Goal: Task Accomplishment & Management: Manage account settings

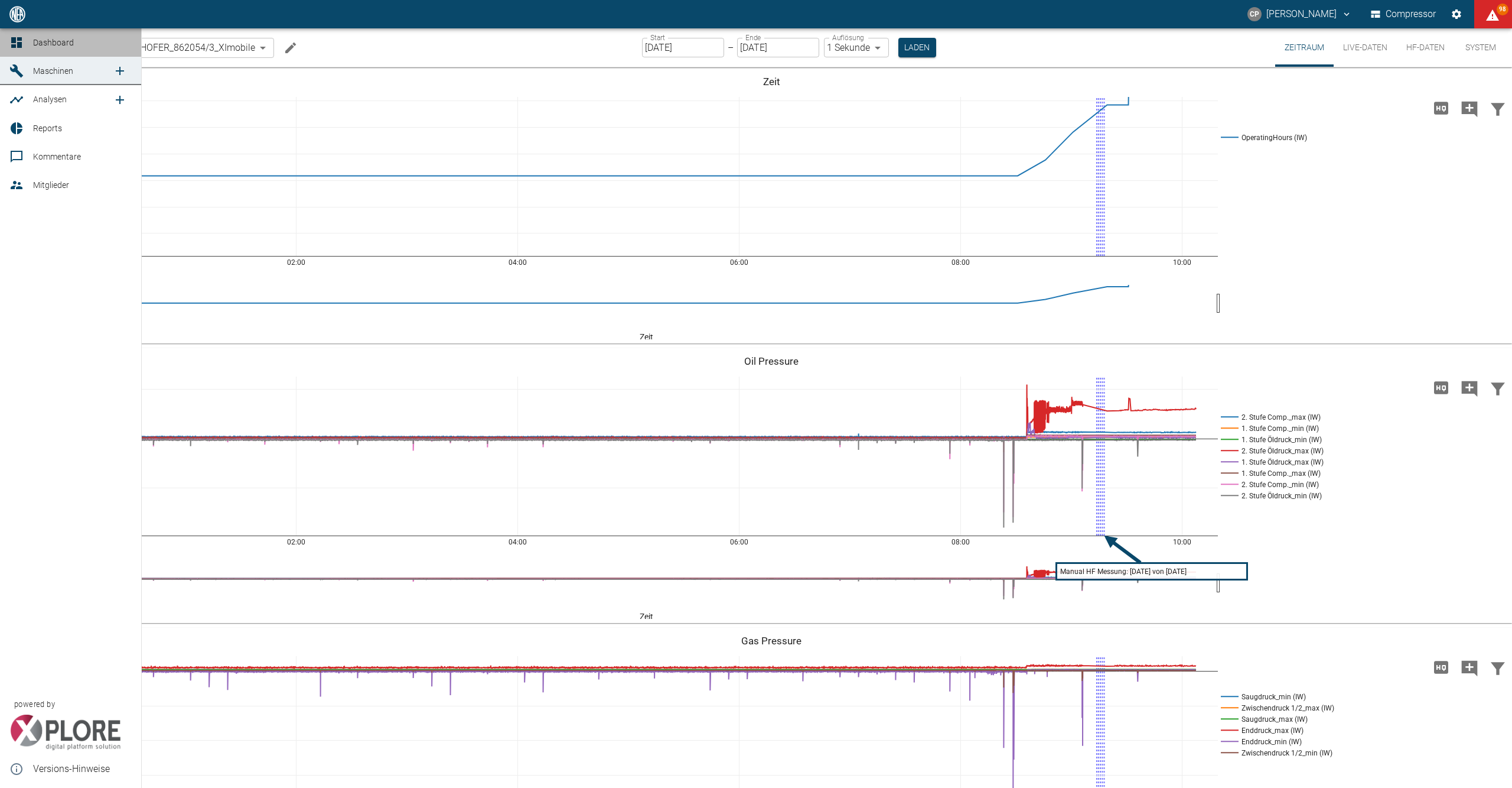
click at [22, 47] on icon at bounding box center [16, 42] width 14 height 14
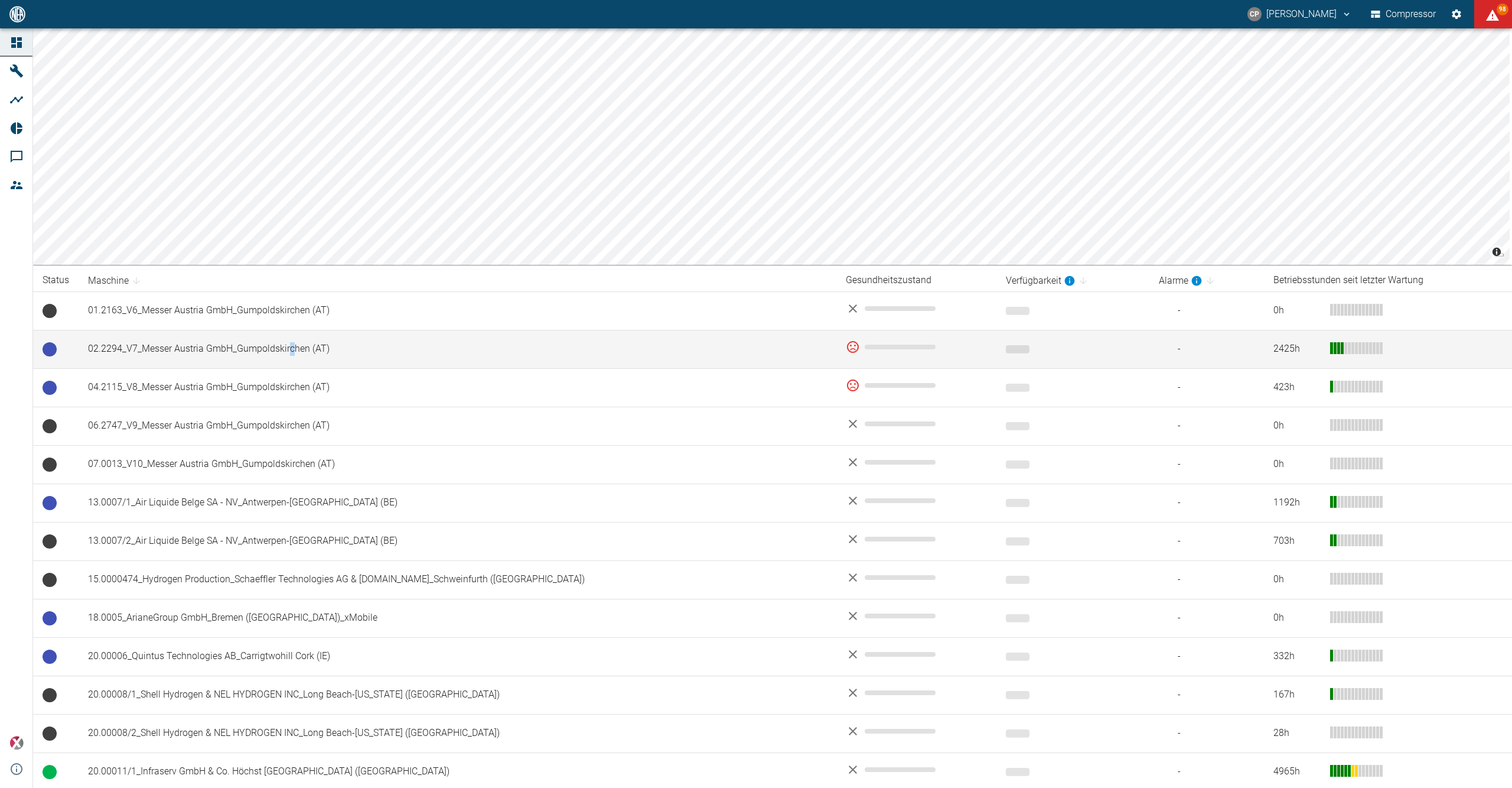
click at [291, 340] on td "02.2294_V7_Messer Austria GmbH_Gumpoldskirchen (AT)" at bounding box center [458, 348] width 758 height 38
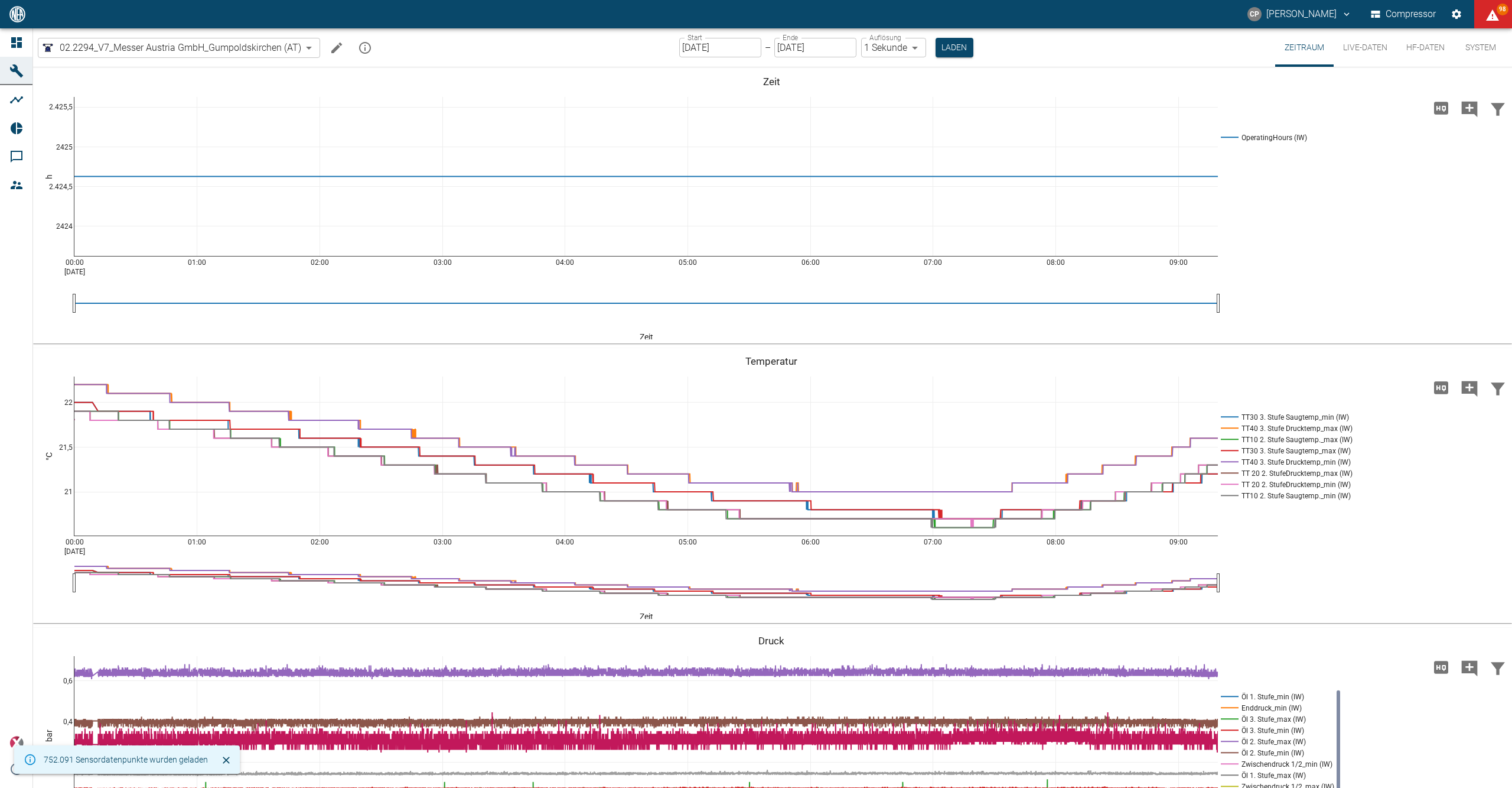
click at [333, 45] on icon "Machine bearbeiten" at bounding box center [336, 47] width 14 height 14
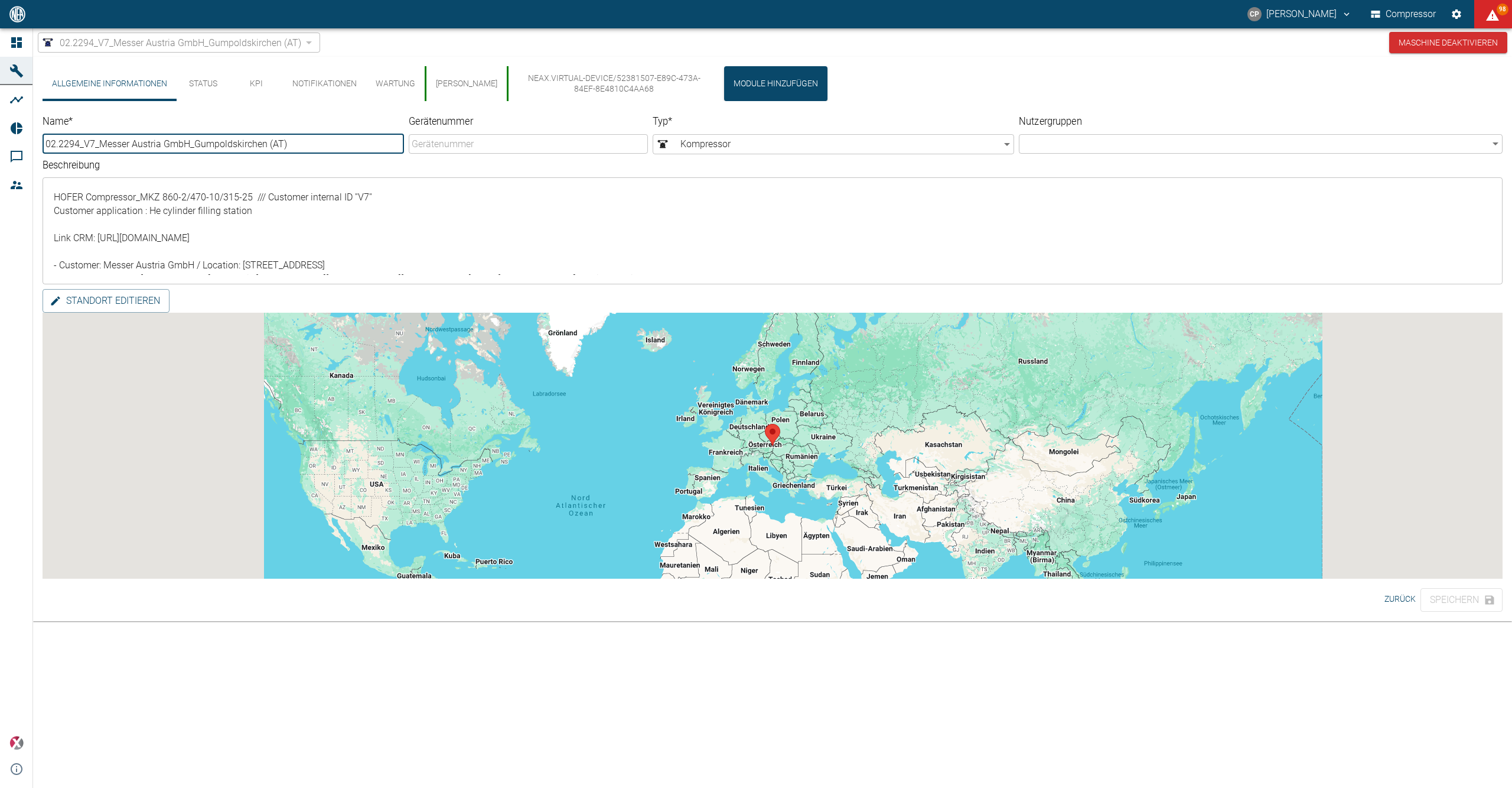
click at [567, 85] on button "neax.virtual-device/52381507-e89c-473a-84ef-8e4810c4aa68" at bounding box center [613, 84] width 212 height 35
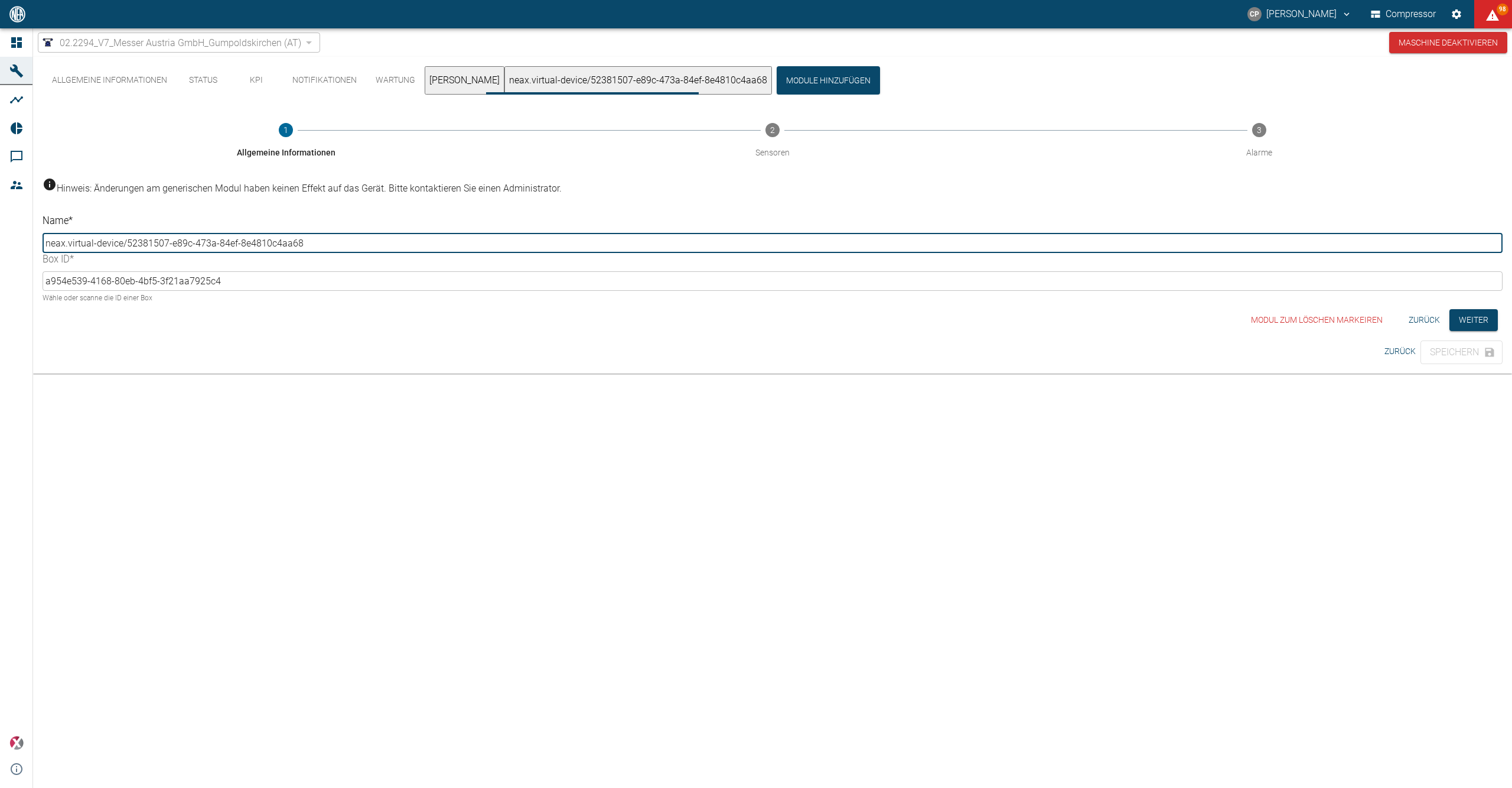
click at [452, 73] on button "[PERSON_NAME]" at bounding box center [464, 80] width 80 height 28
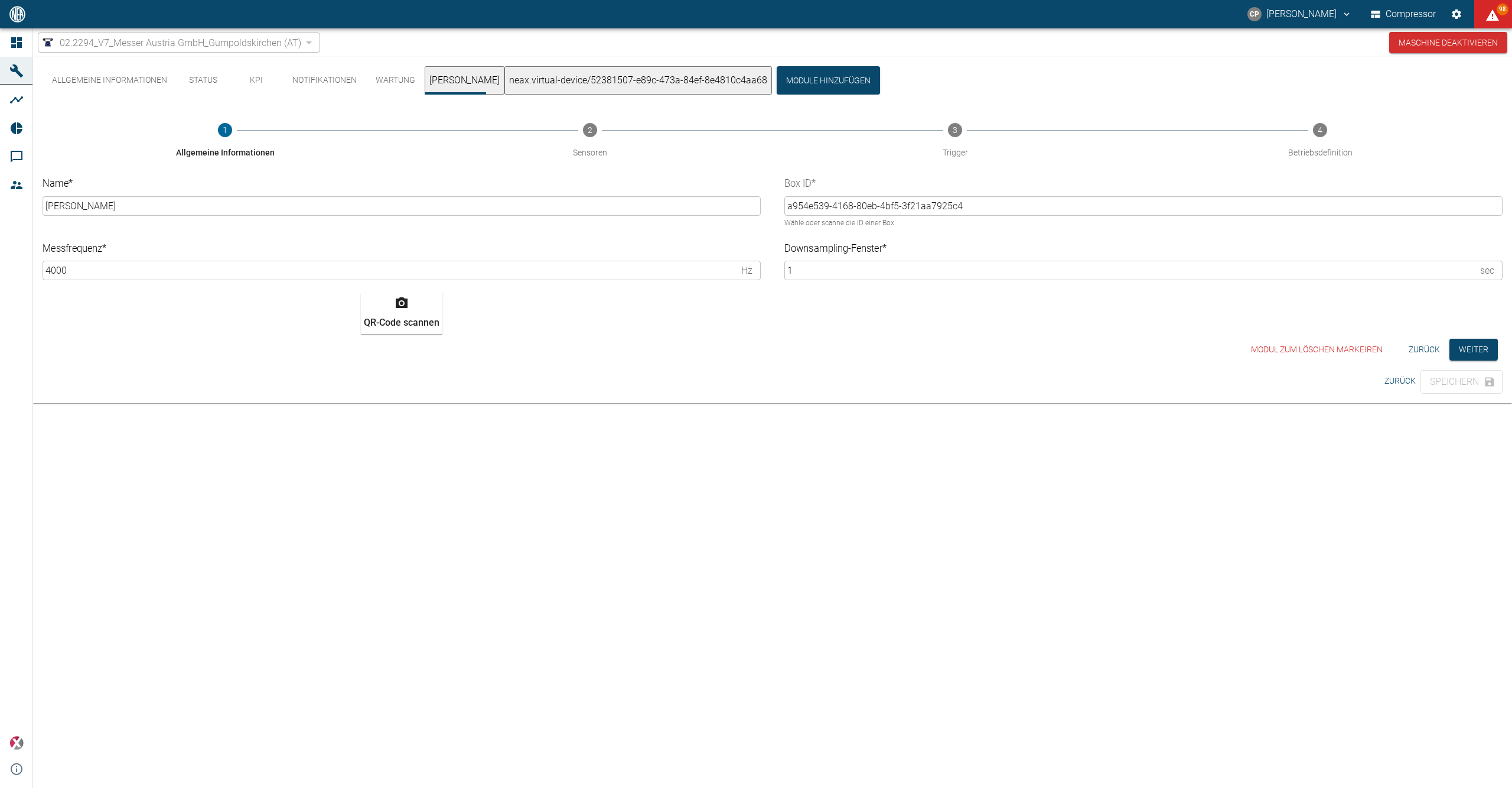
click at [1500, 361] on div "Modul zum löschen markeiren Zurück Weiter" at bounding box center [772, 349] width 1460 height 22
click at [1479, 354] on button "Weiter" at bounding box center [1473, 349] width 48 height 22
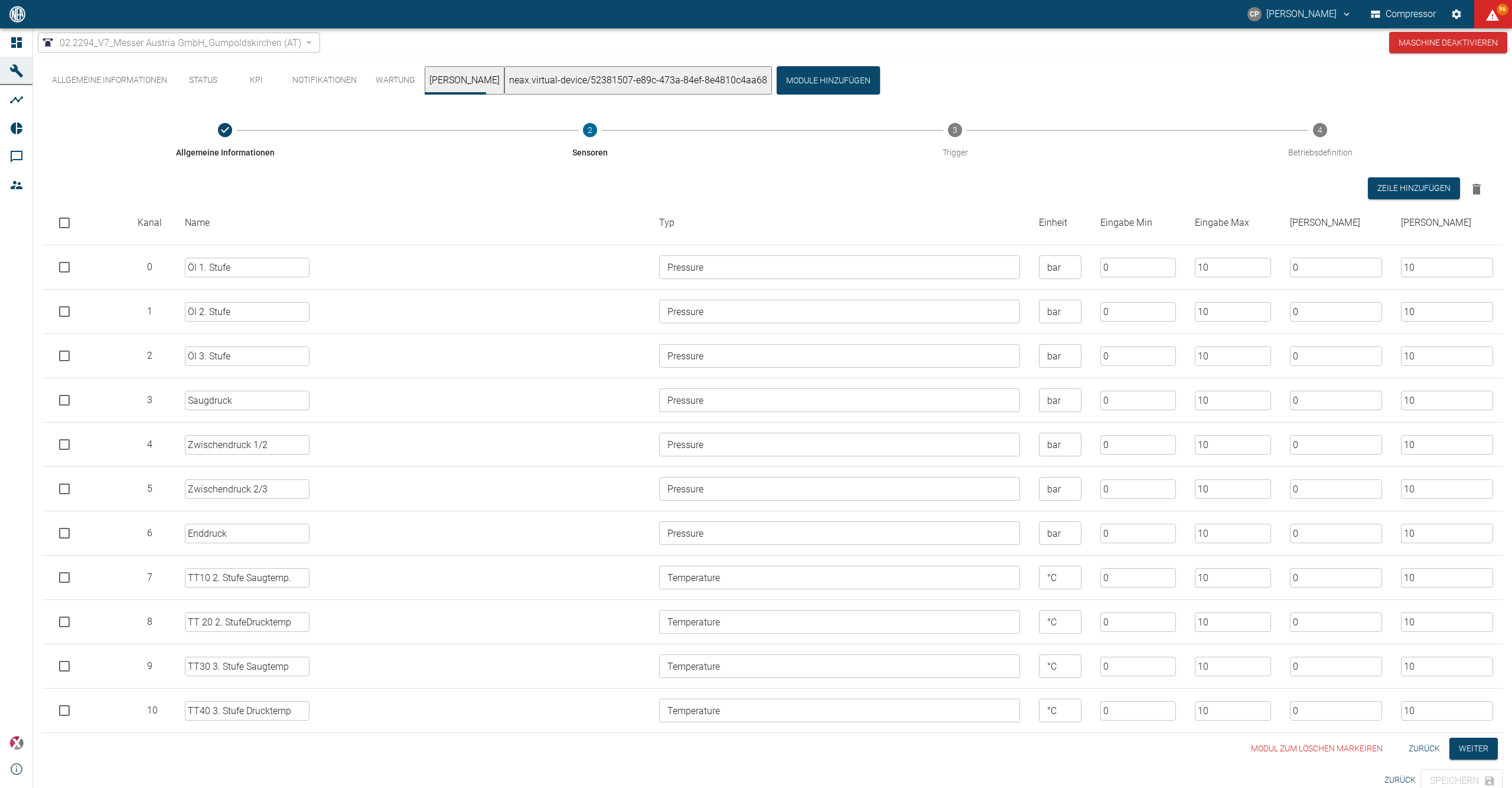
click at [556, 83] on button "neax.virtual-device/52381507-e89c-473a-84ef-8e4810c4aa68" at bounding box center [637, 80] width 268 height 28
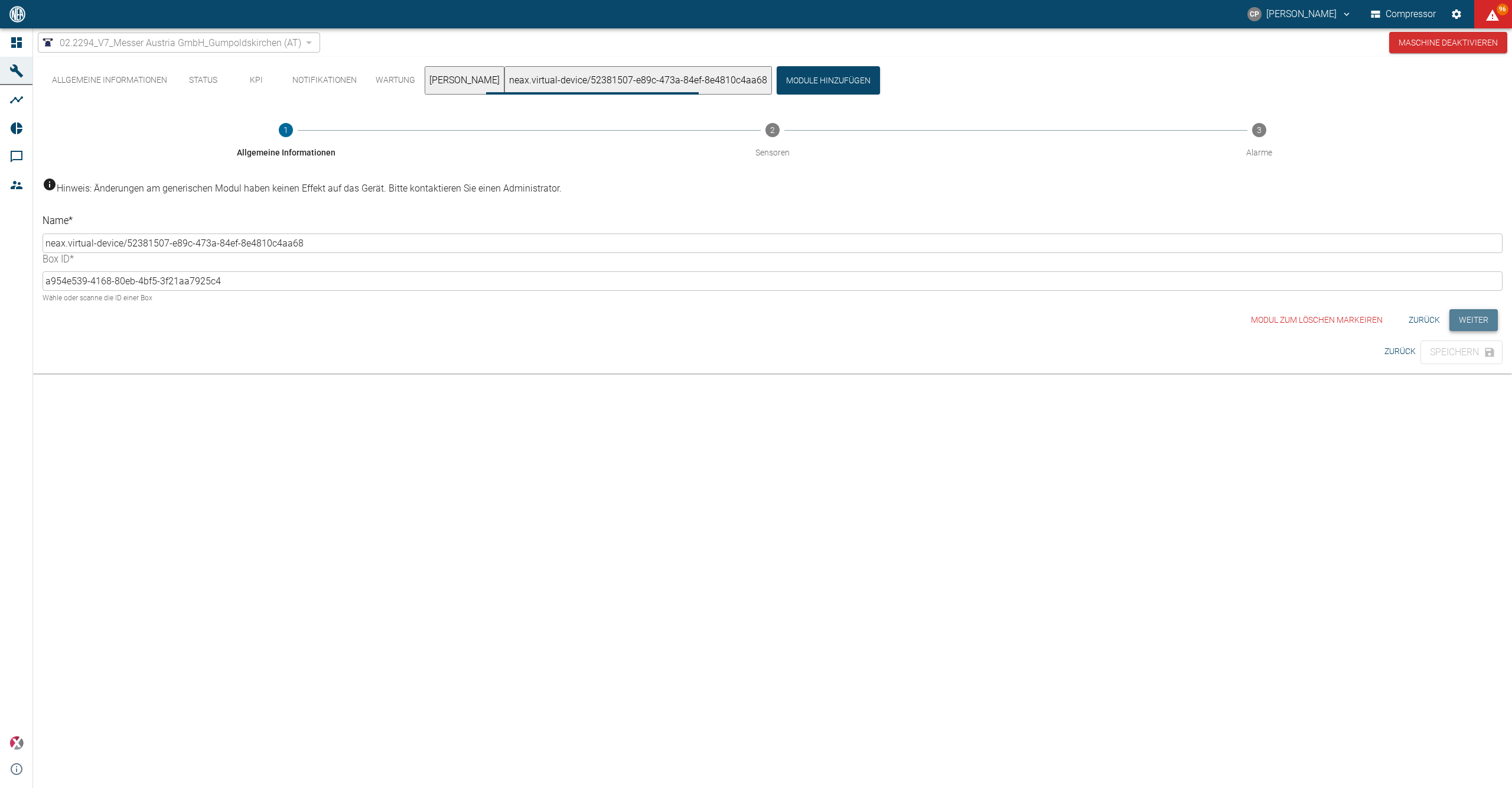
click at [1449, 309] on button "Weiter" at bounding box center [1473, 320] width 48 height 22
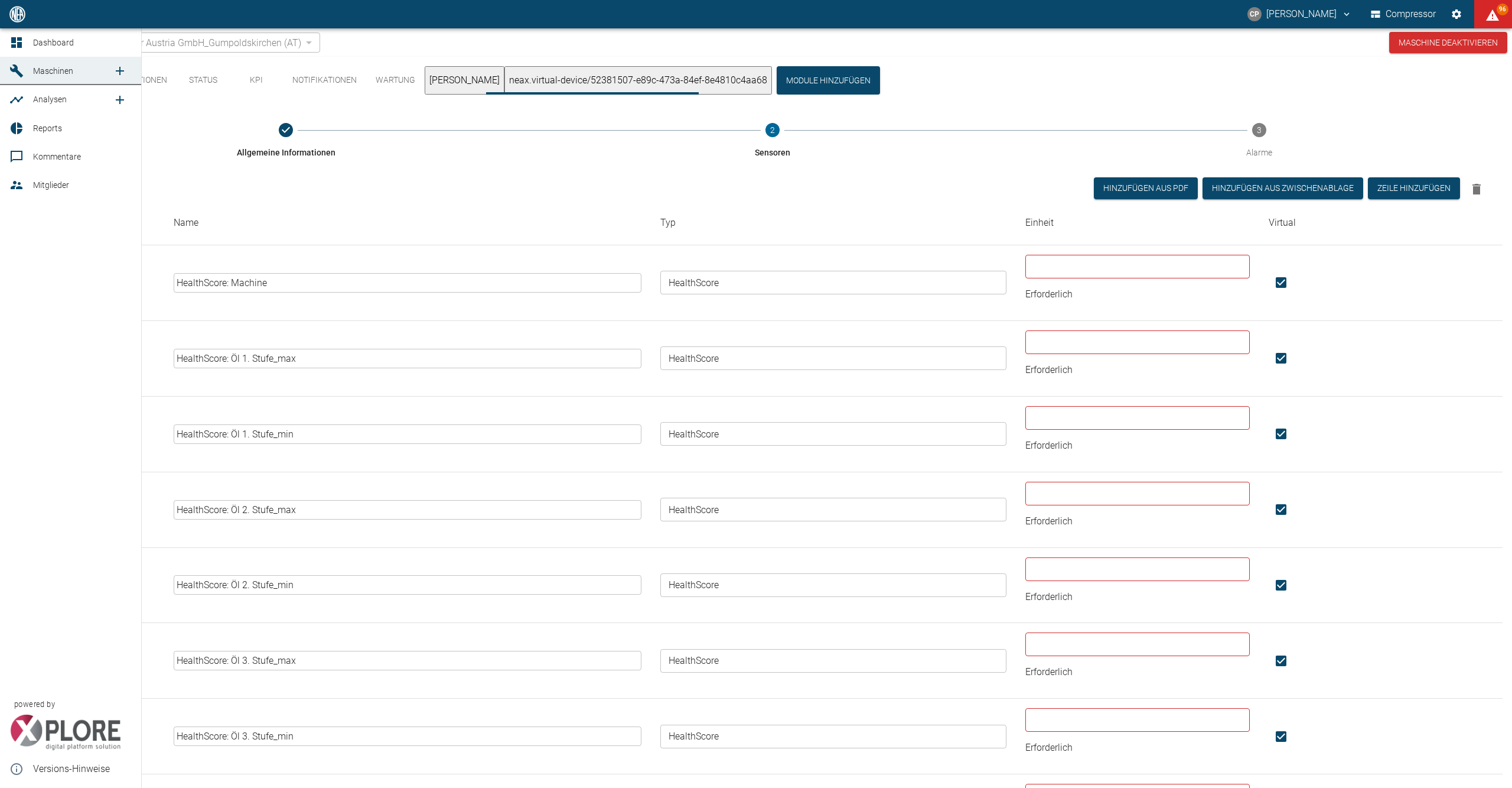
click at [20, 38] on icon at bounding box center [17, 42] width 11 height 11
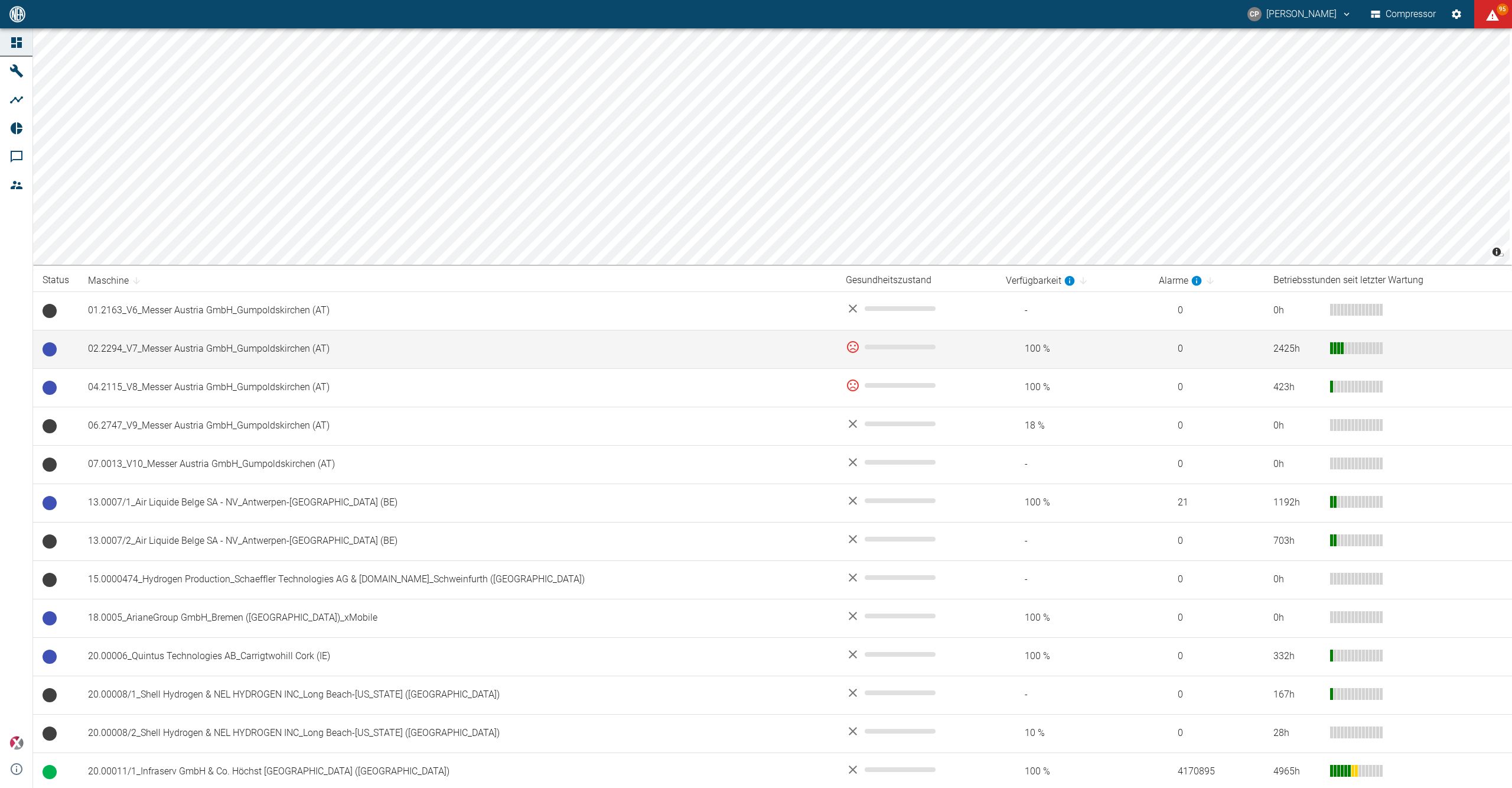
click at [190, 338] on td "02.2294_V7_Messer Austria GmbH_Gumpoldskirchen (AT)" at bounding box center [458, 348] width 758 height 38
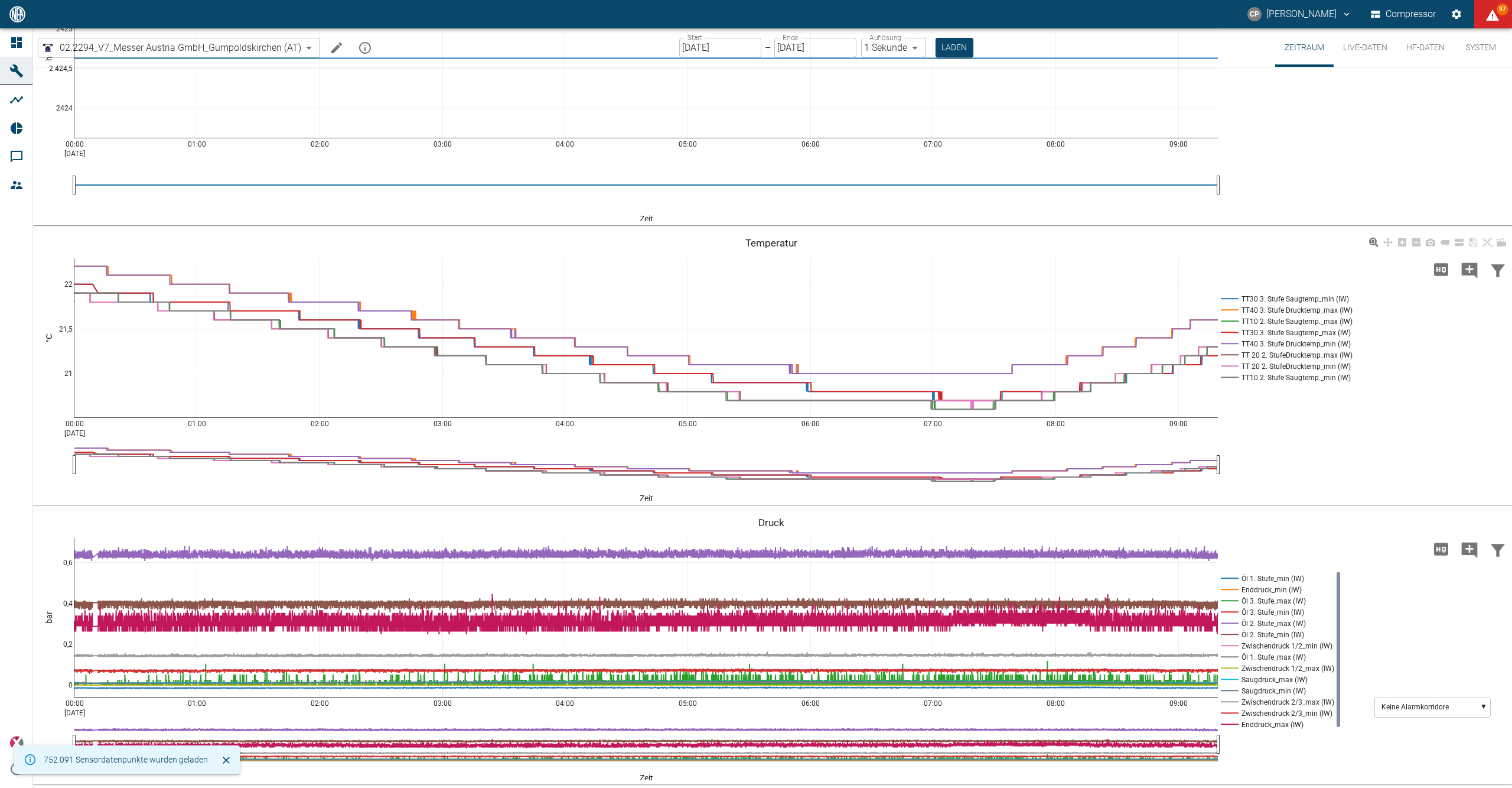
scroll to position [119, 0]
